Goal: Task Accomplishment & Management: Manage account settings

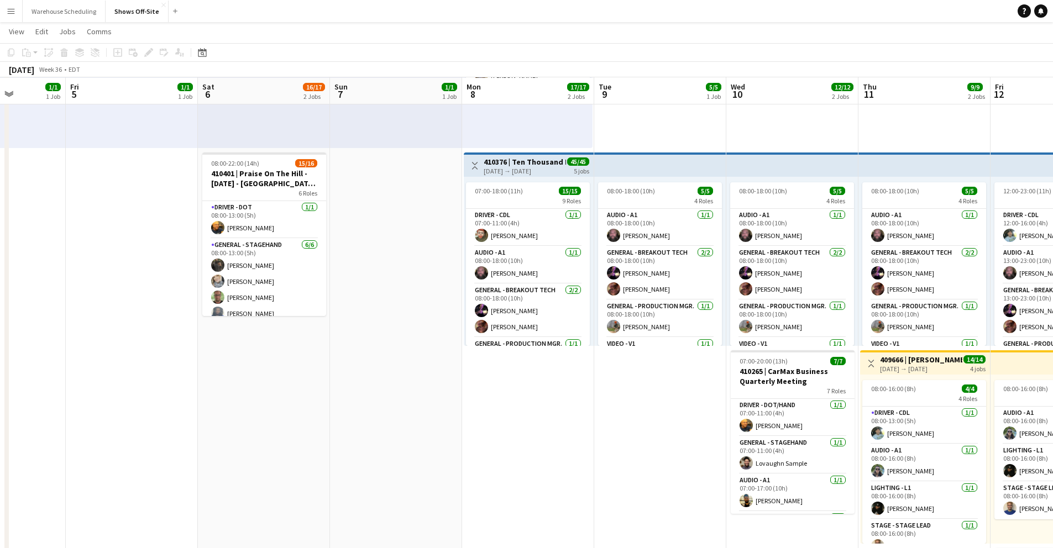
scroll to position [175, 0]
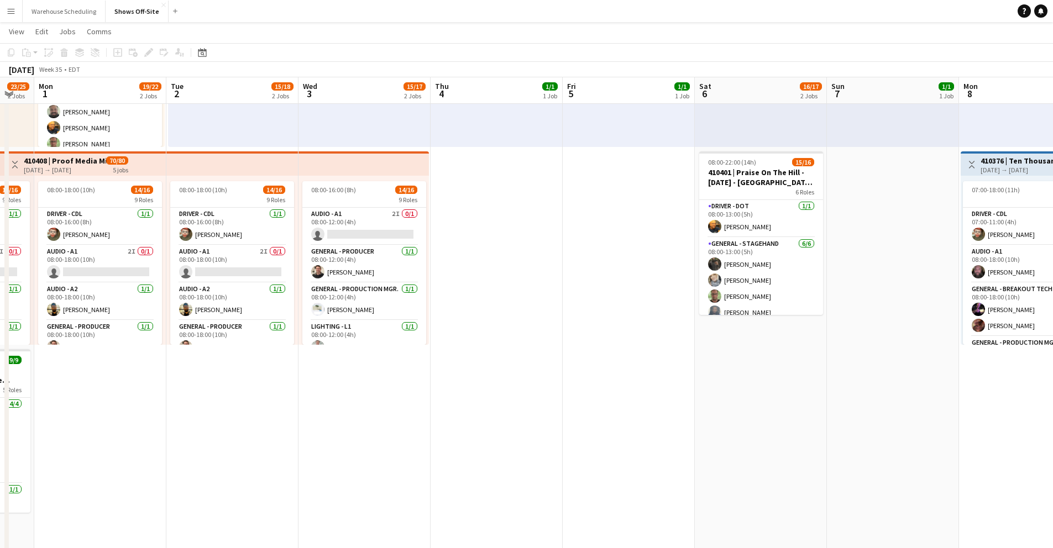
drag, startPoint x: 372, startPoint y: 352, endPoint x: 873, endPoint y: 248, distance: 511.5
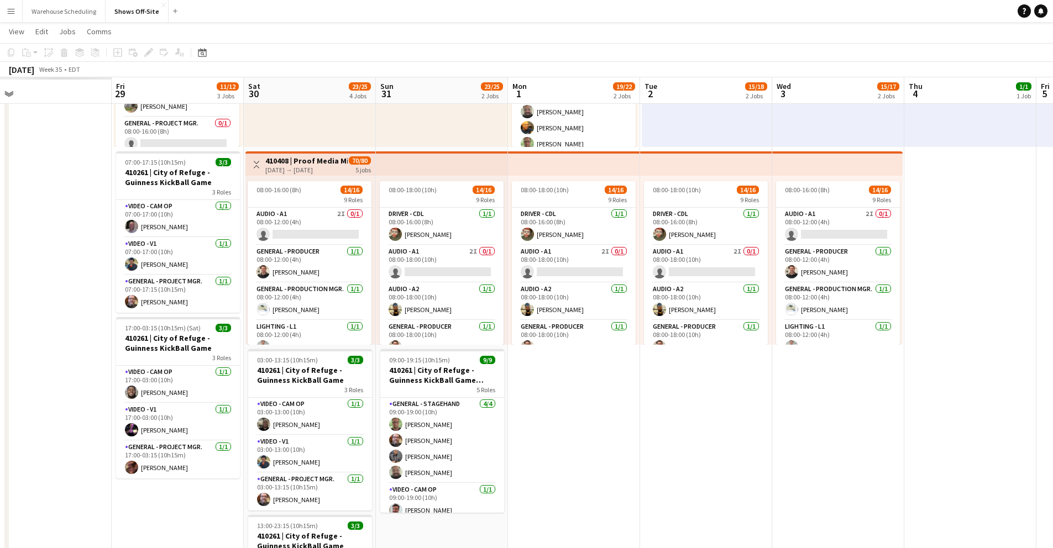
scroll to position [0, 313]
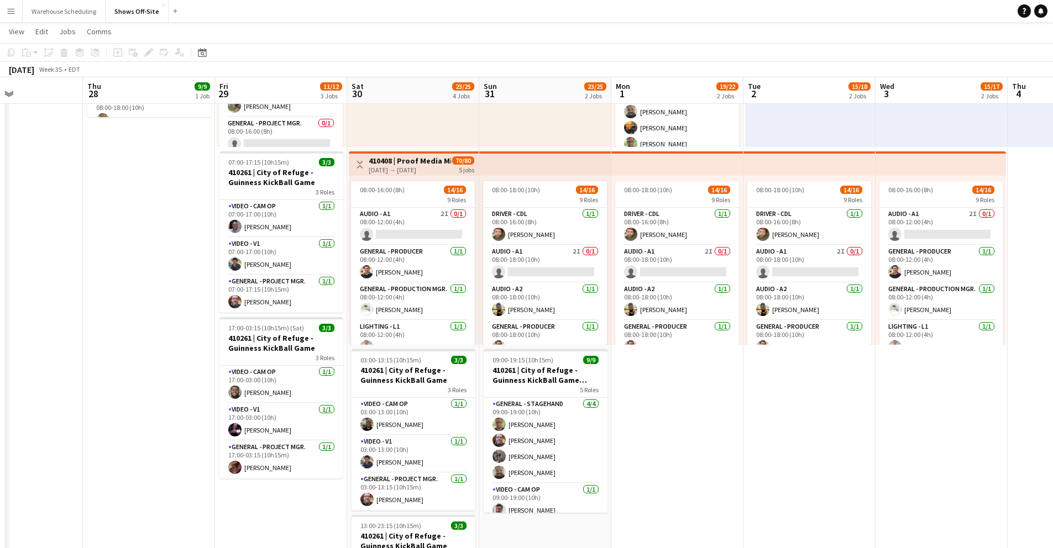
drag, startPoint x: 98, startPoint y: 92, endPoint x: 761, endPoint y: 76, distance: 662.6
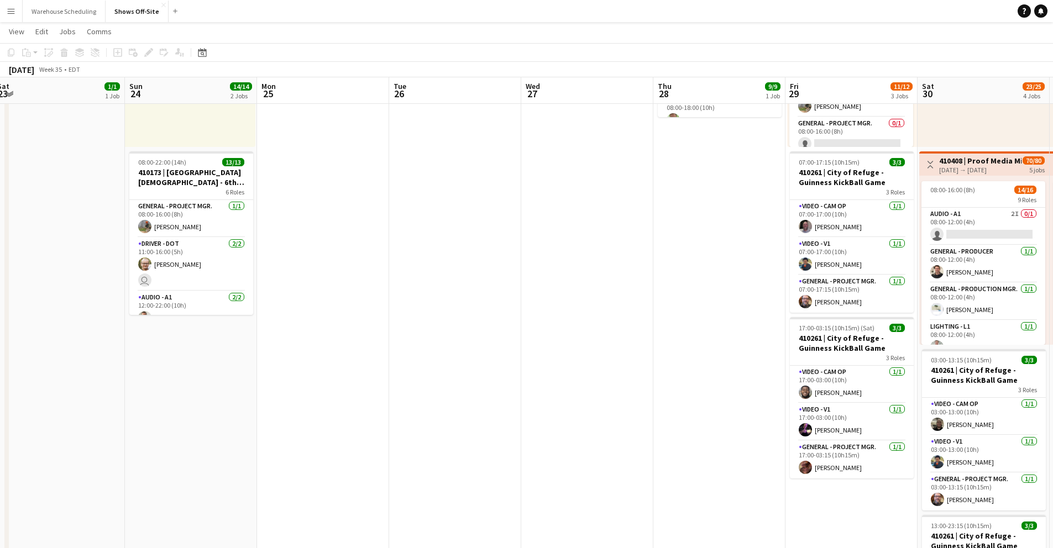
drag, startPoint x: 30, startPoint y: 83, endPoint x: 720, endPoint y: 135, distance: 692.0
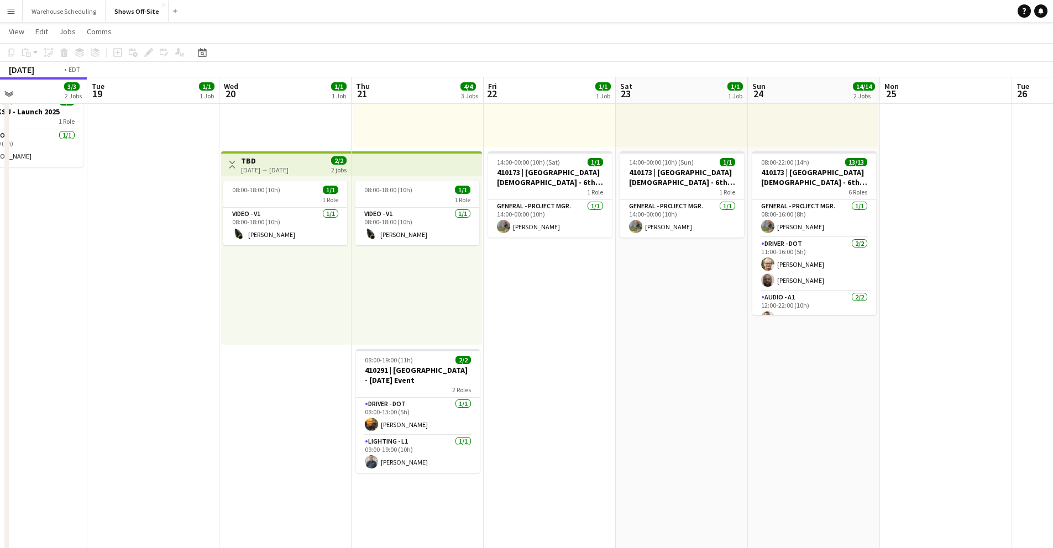
drag, startPoint x: 121, startPoint y: 93, endPoint x: 755, endPoint y: 134, distance: 634.9
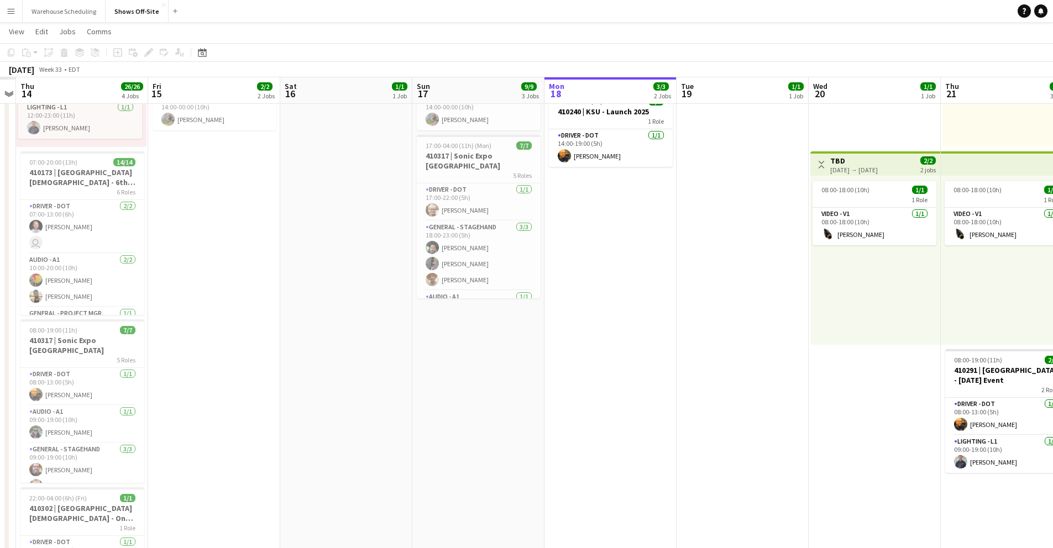
drag, startPoint x: 117, startPoint y: 90, endPoint x: 208, endPoint y: 91, distance: 91.2
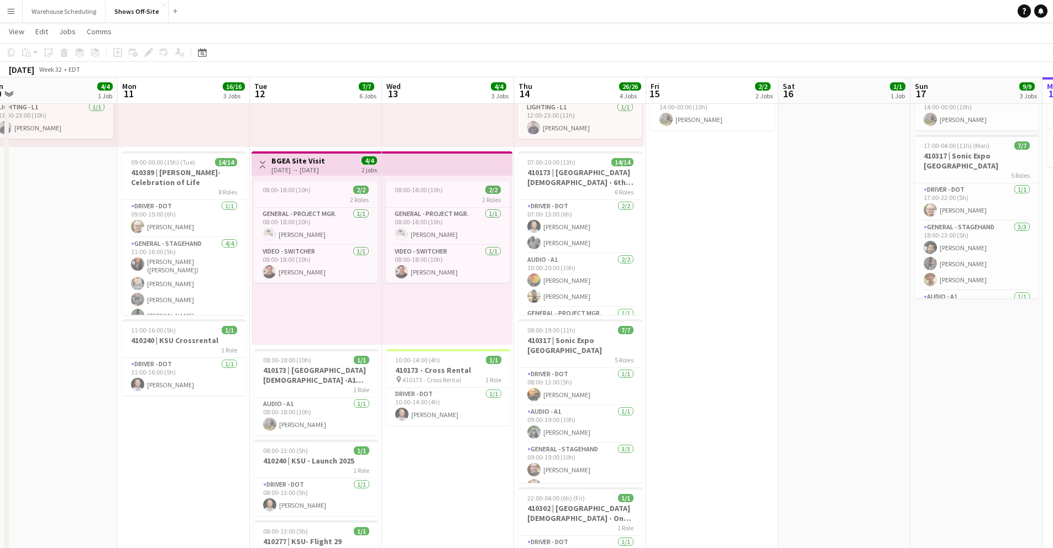
drag, startPoint x: 95, startPoint y: 91, endPoint x: 280, endPoint y: 83, distance: 184.8
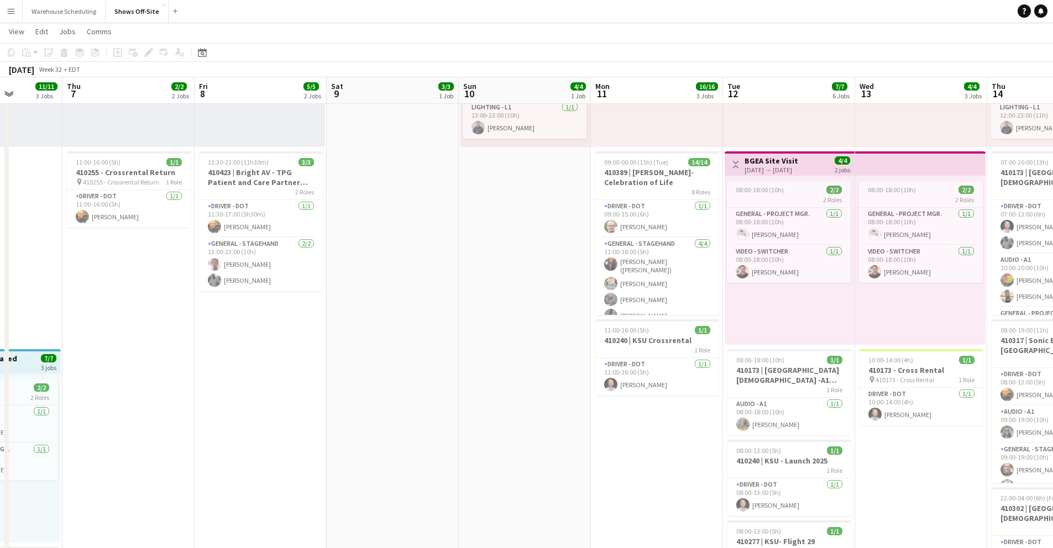
drag, startPoint x: 178, startPoint y: 86, endPoint x: 625, endPoint y: 106, distance: 447.8
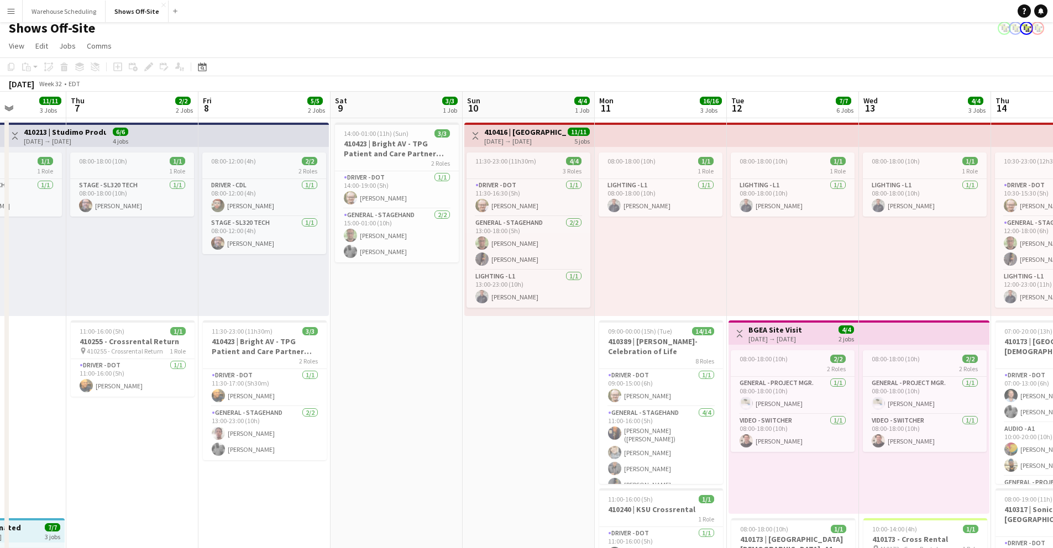
scroll to position [0, 0]
